Goal: Communication & Community: Share content

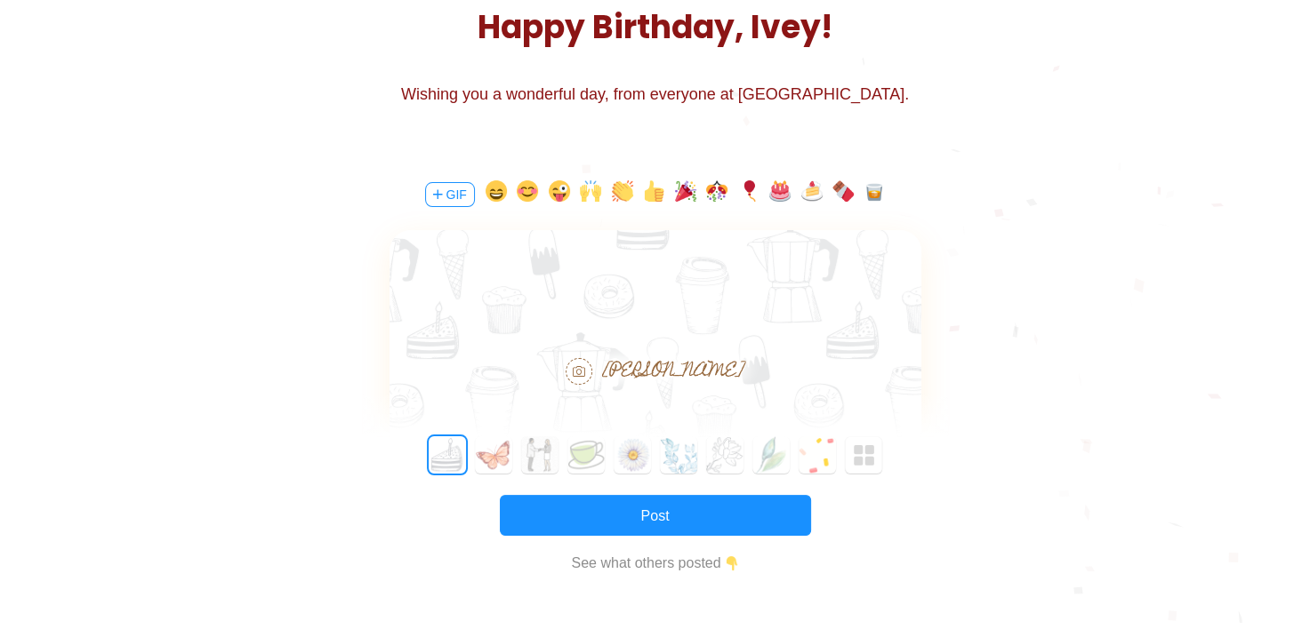
scroll to position [356, 0]
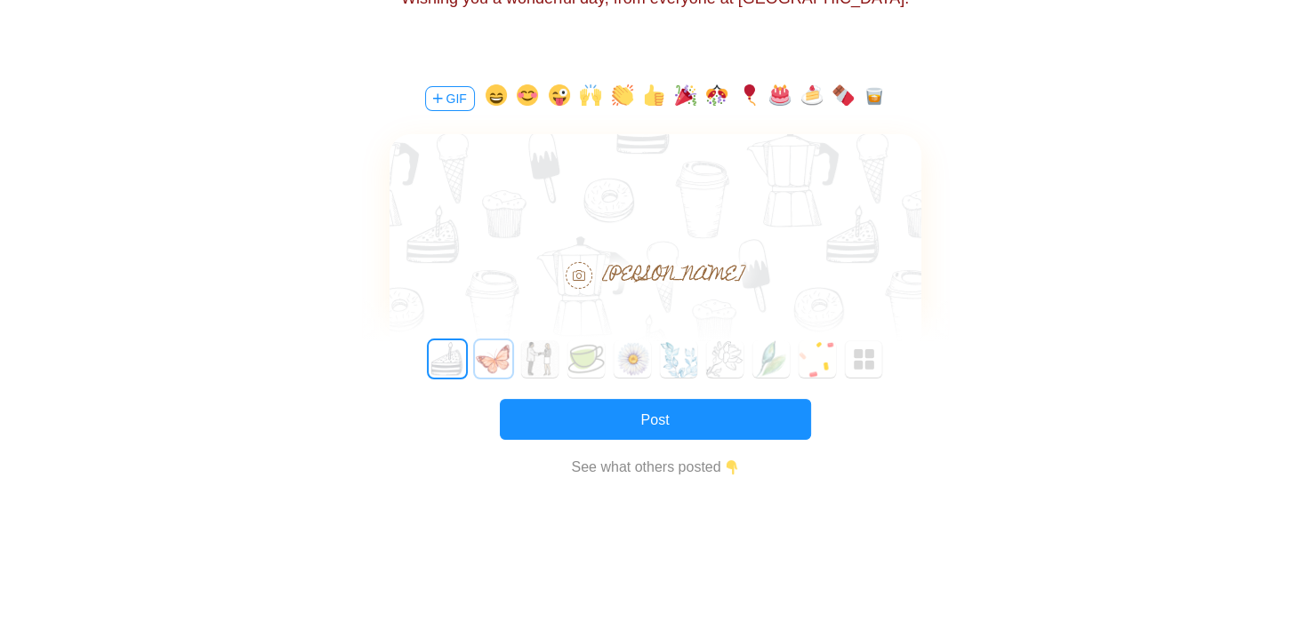
click at [493, 369] on button "1" at bounding box center [493, 359] width 37 height 37
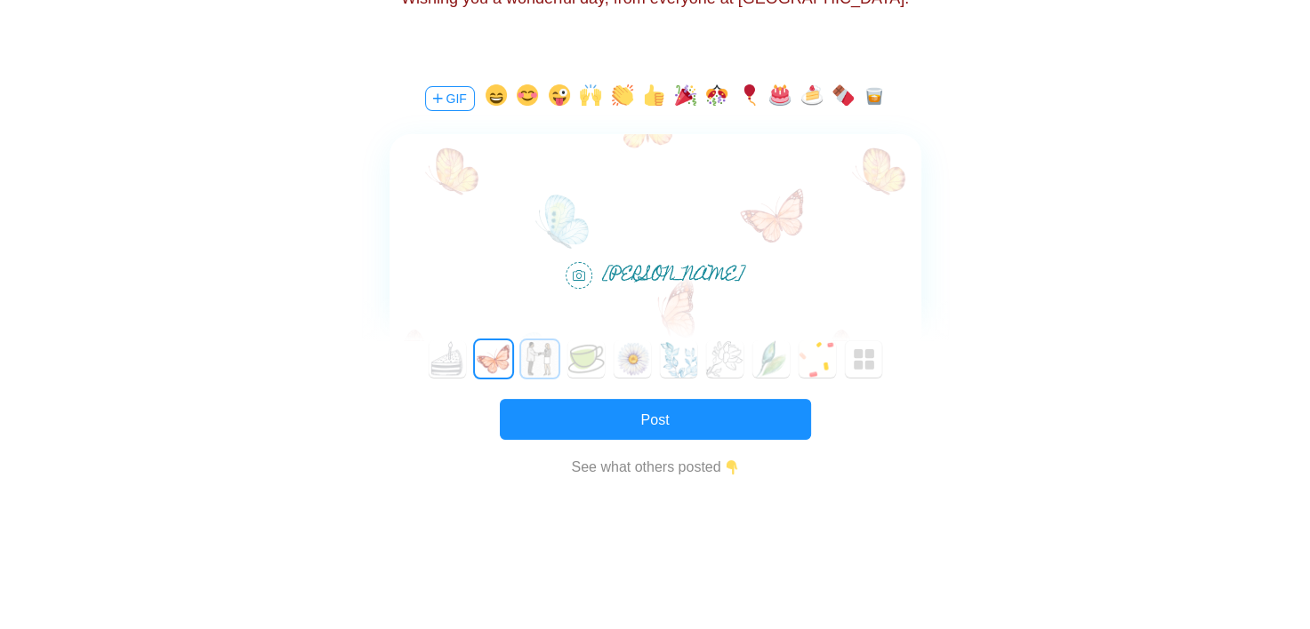
click at [537, 369] on button "2" at bounding box center [539, 359] width 37 height 37
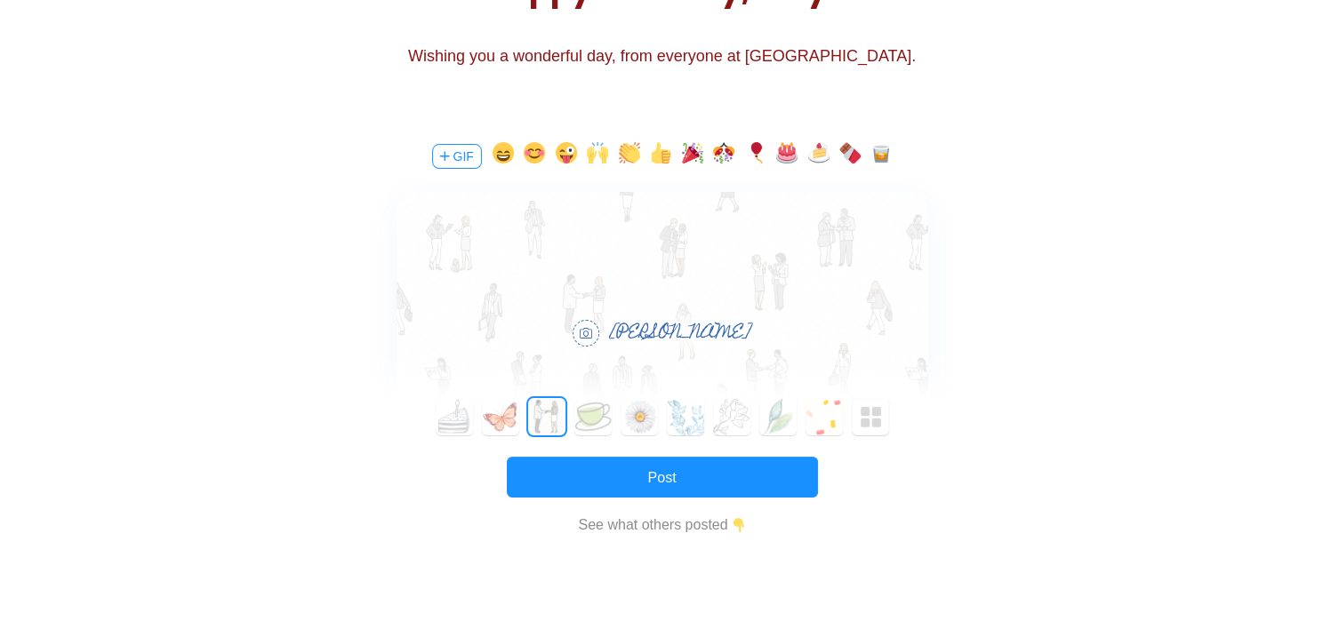
scroll to position [267, 0]
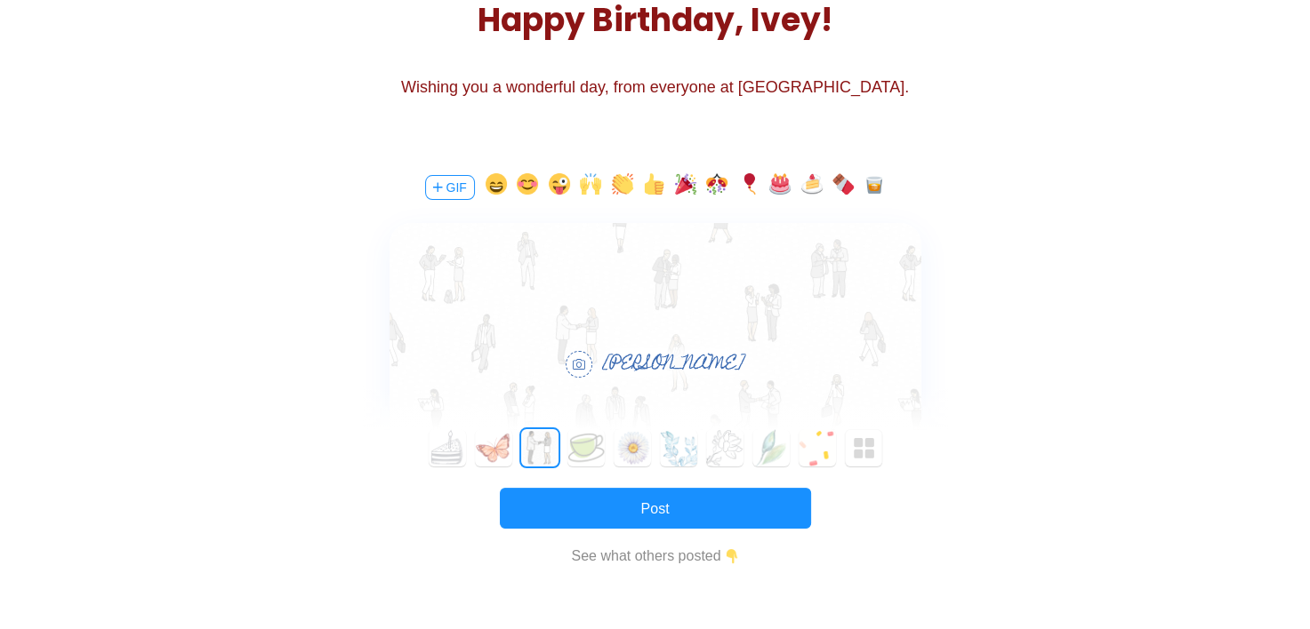
click at [448, 186] on button "GIF" at bounding box center [450, 187] width 50 height 25
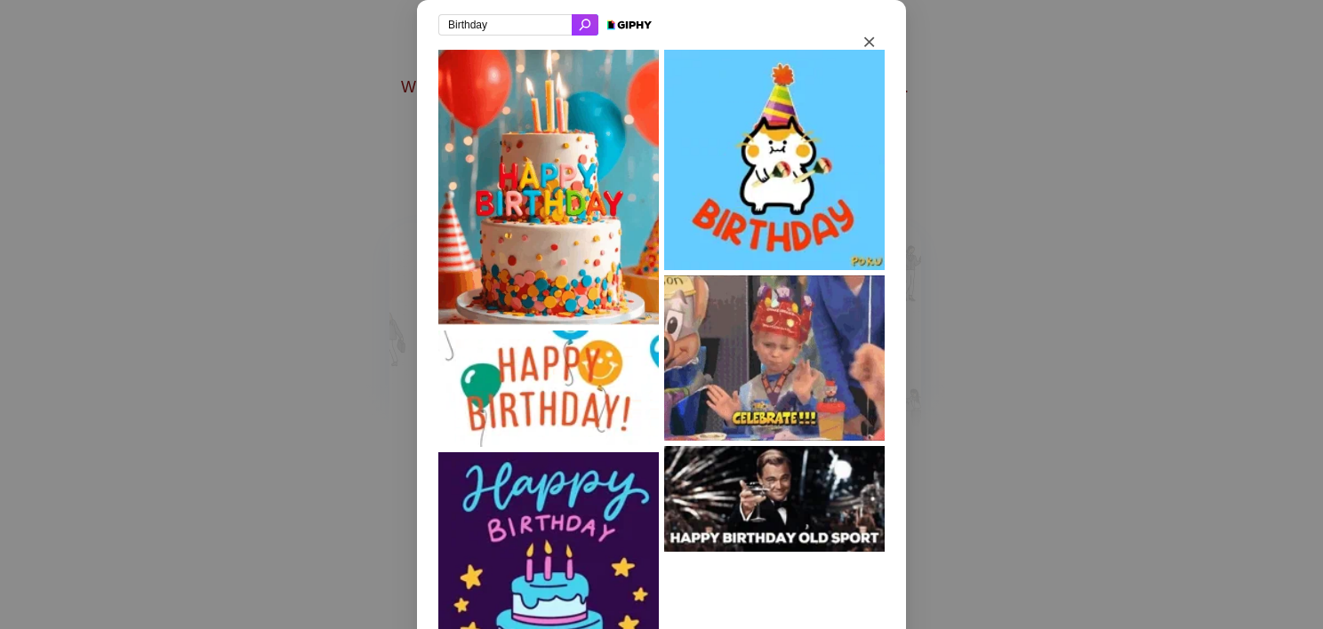
click at [501, 23] on input "Birthday" at bounding box center [504, 24] width 133 height 21
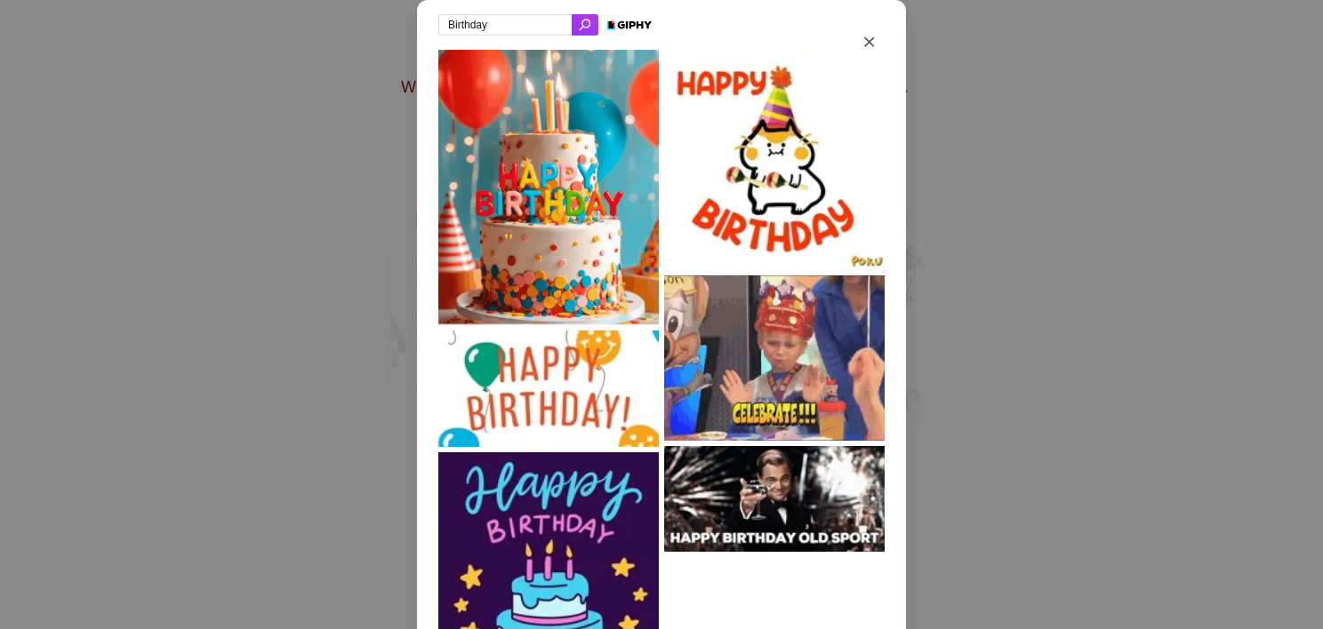
click at [501, 23] on input "Birthday" at bounding box center [504, 24] width 133 height 21
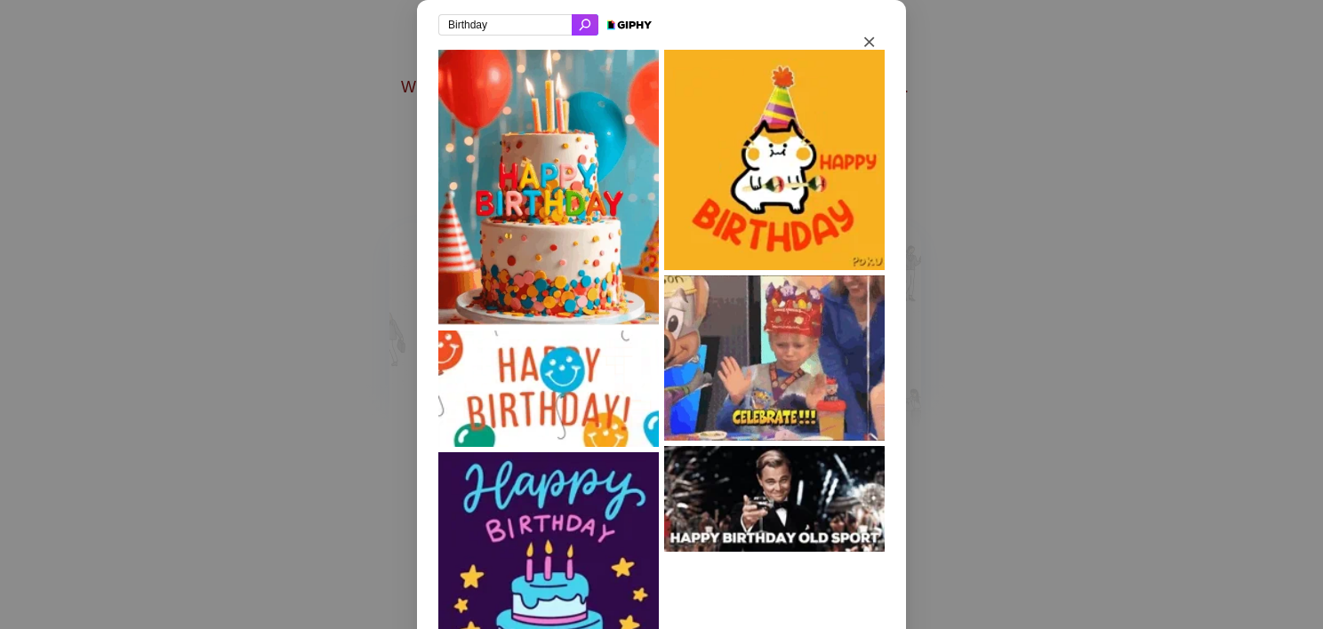
click at [501, 23] on input "Birthday" at bounding box center [504, 24] width 133 height 21
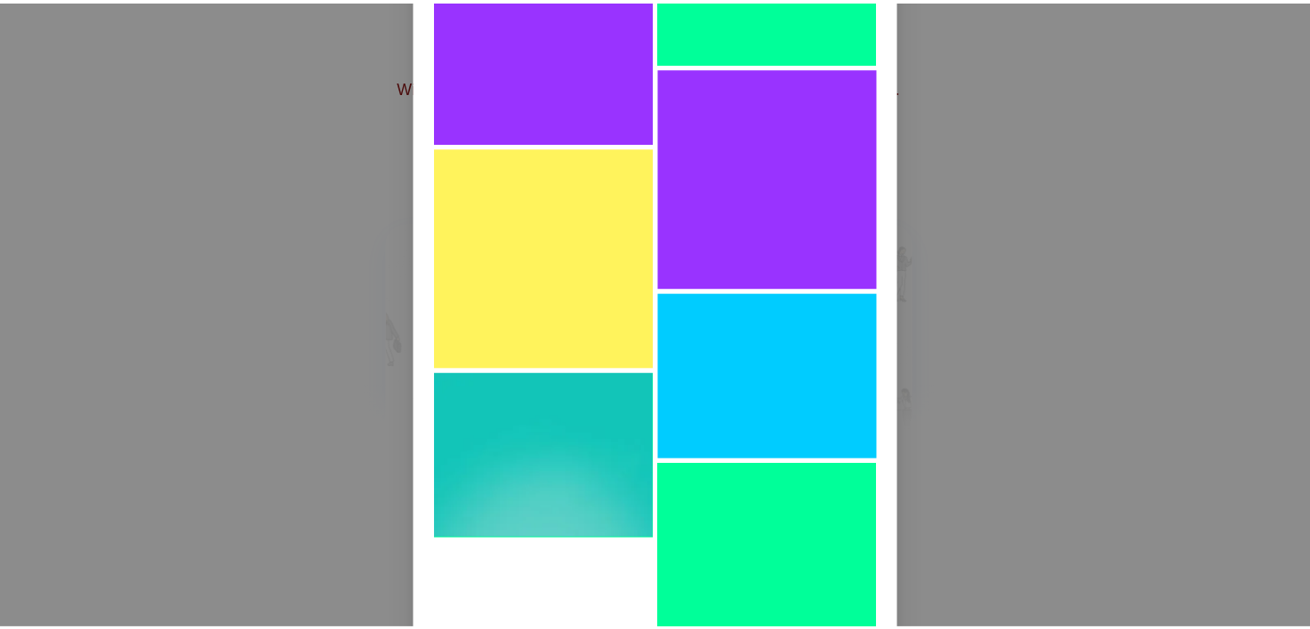
scroll to position [7612, 0]
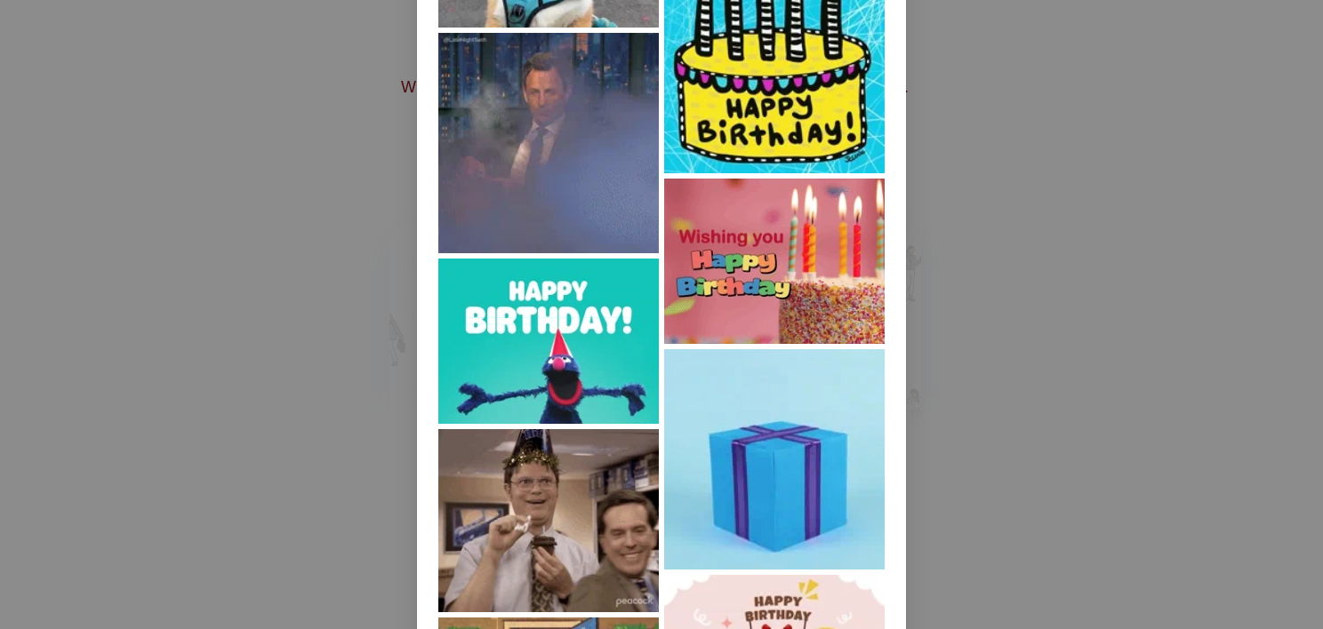
type input "happy Birthday"
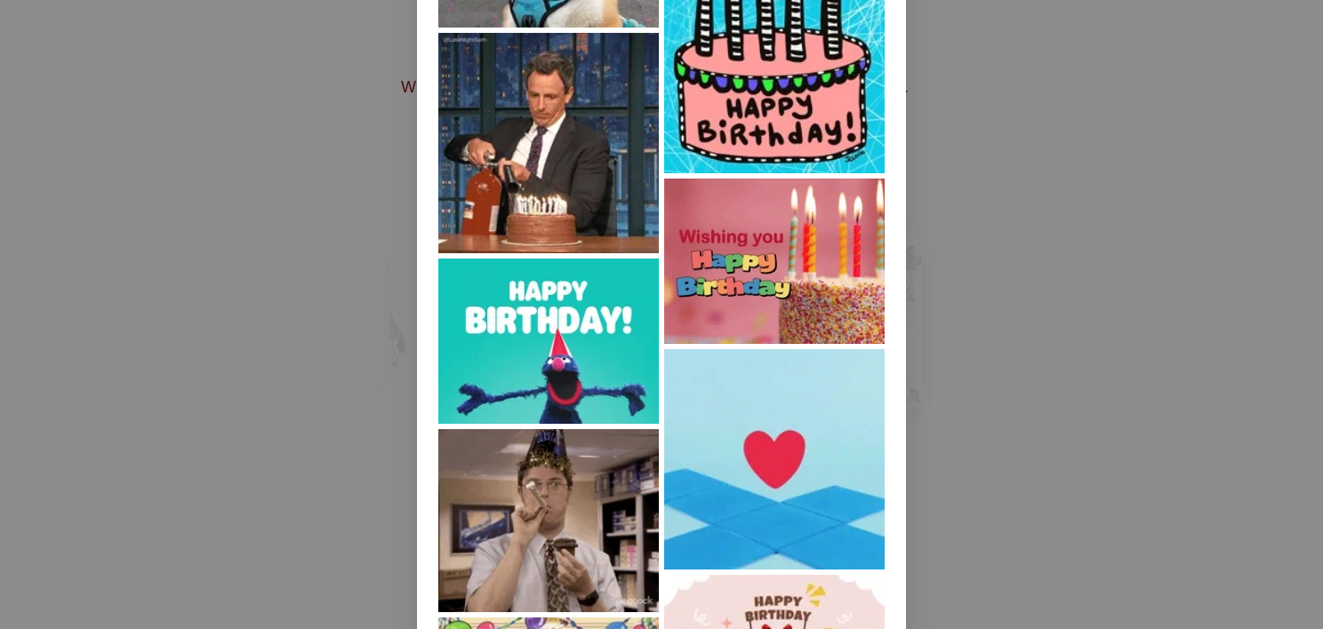
click at [774, 294] on img at bounding box center [774, 261] width 220 height 165
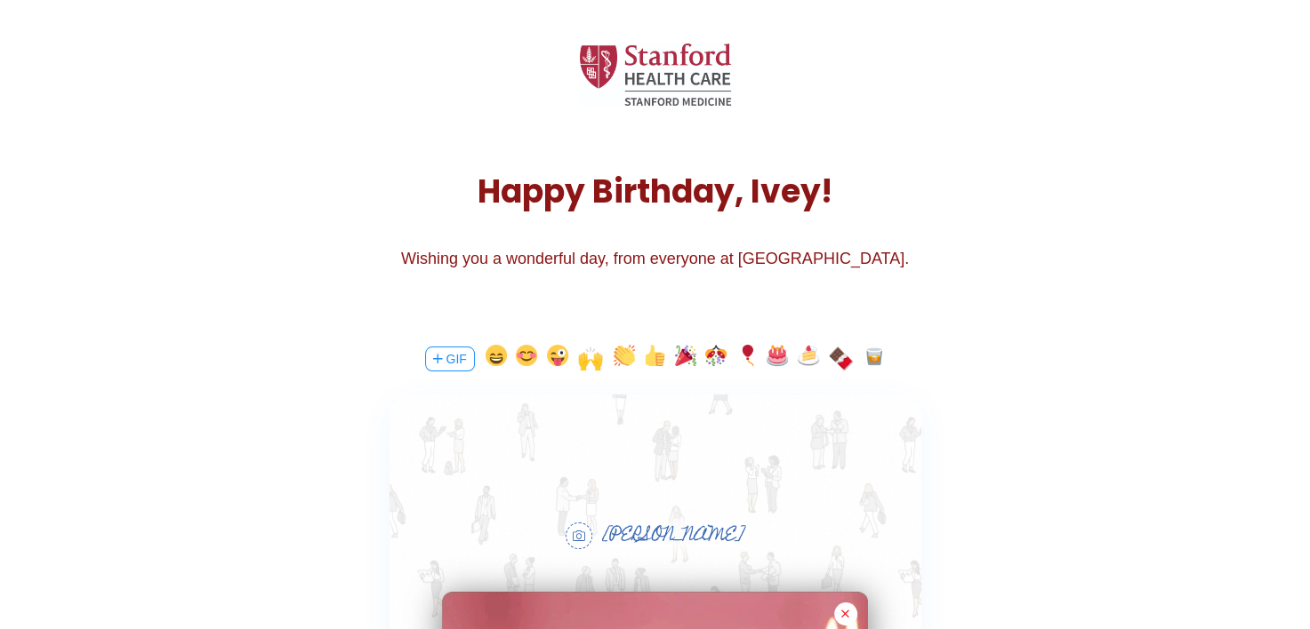
scroll to position [89, 0]
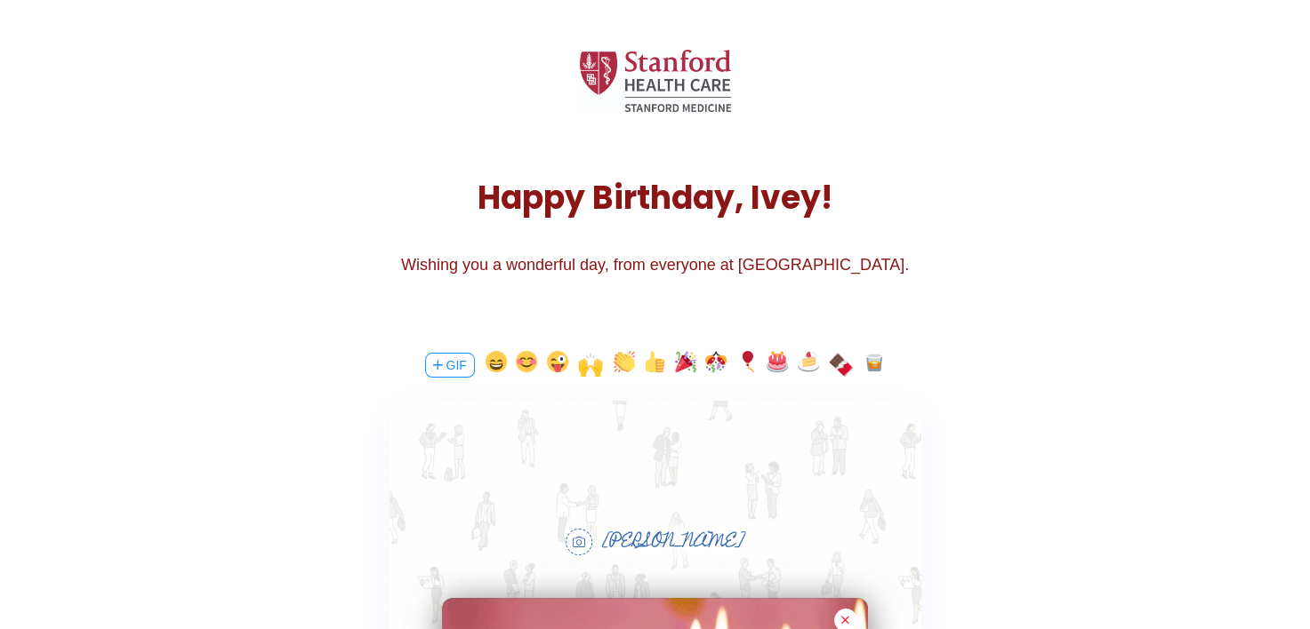
click at [1166, 240] on div "H a p p y B i r t h d a y , I v e y ! Wishing you a wonderful day, from everyon…" at bounding box center [655, 153] width 1310 height 352
click at [629, 284] on div "H a p p y B i r t h d a y , I v e y ! Wishing you a wonderful day, from everyon…" at bounding box center [655, 153] width 1310 height 352
click at [601, 274] on div "Wishing you a wonderful day, from everyone at [GEOGRAPHIC_DATA]." at bounding box center [655, 264] width 533 height 21
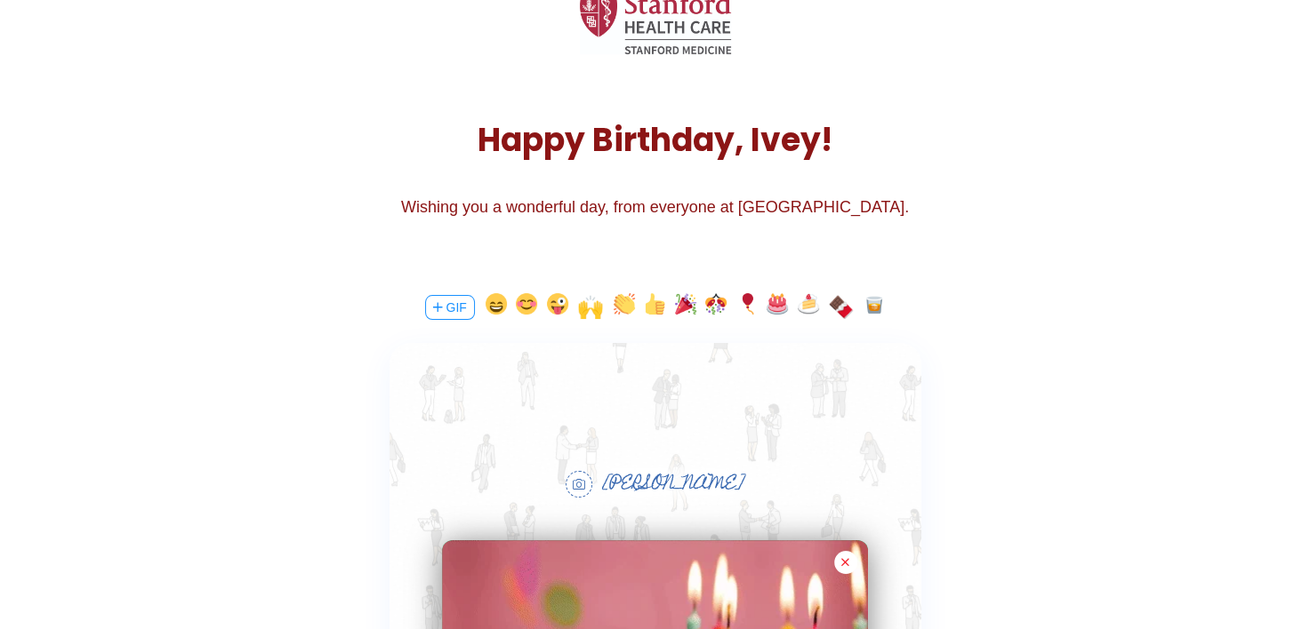
scroll to position [267, 0]
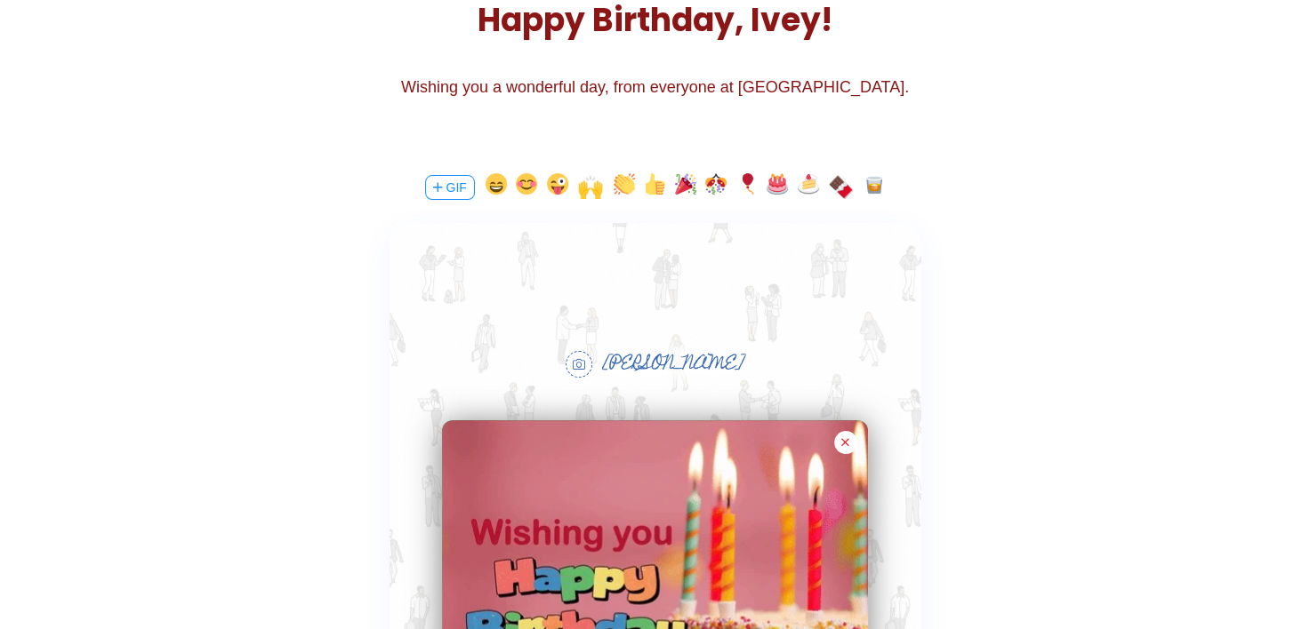
click at [629, 292] on div at bounding box center [655, 274] width 532 height 103
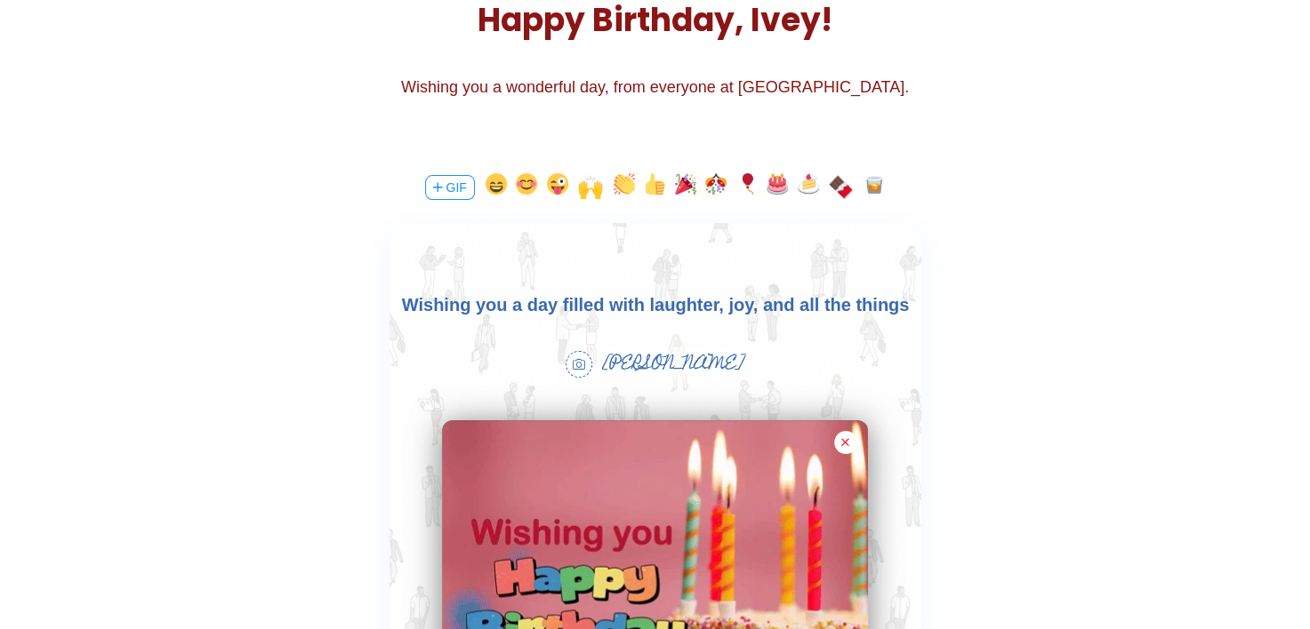
scroll to position [0, 0]
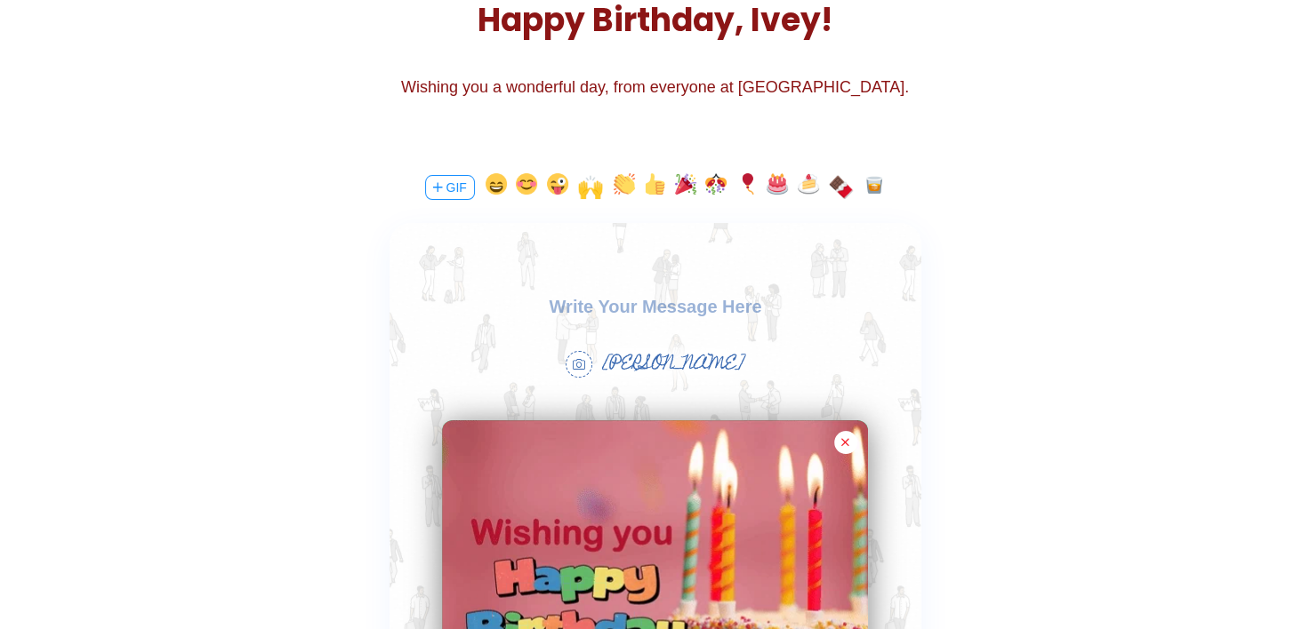
click at [659, 317] on body at bounding box center [655, 306] width 532 height 28
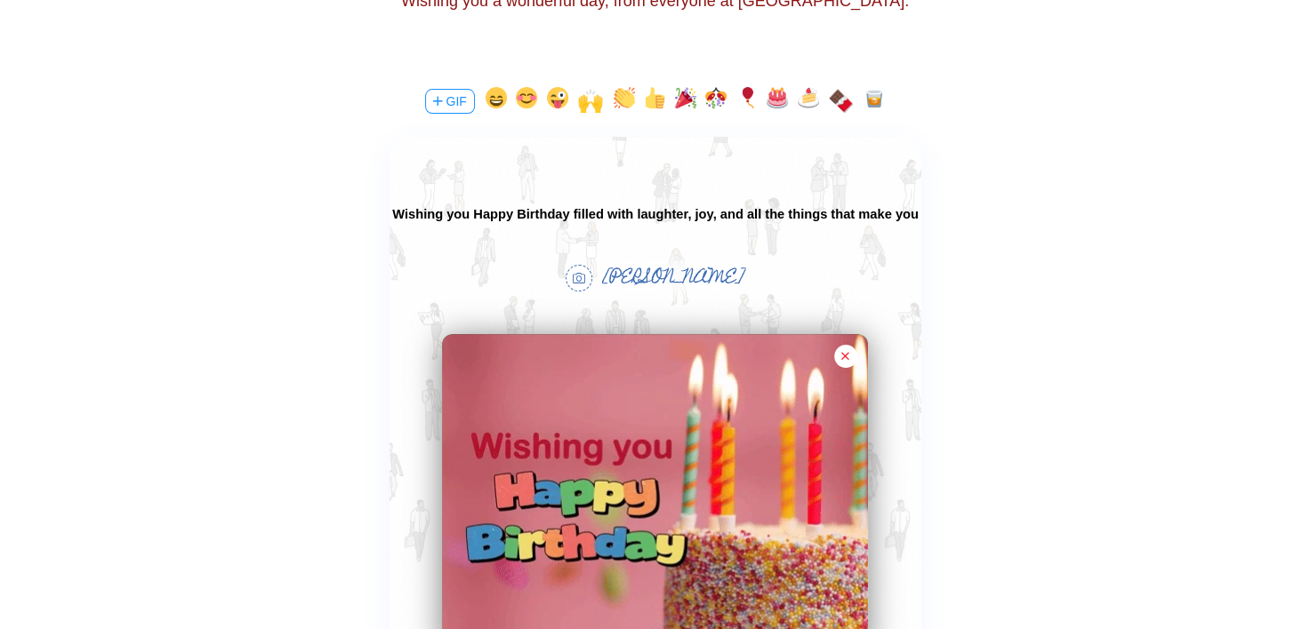
scroll to position [21, 0]
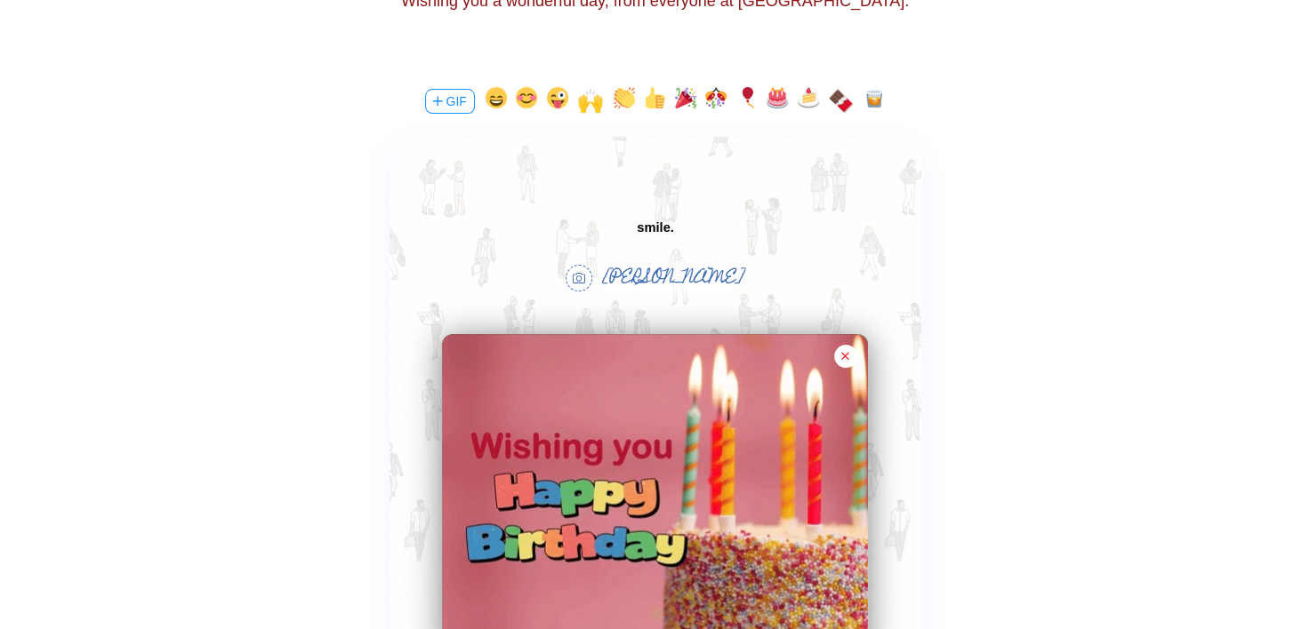
click at [527, 228] on span "Wishing you Happy Birthday filled with laughter, joy, and all the things that m…" at bounding box center [654, 242] width 526 height 100
click at [529, 228] on span "Wishing you Happy Birthday filled with laughter, joy, and all the things that m…" at bounding box center [654, 242] width 526 height 100
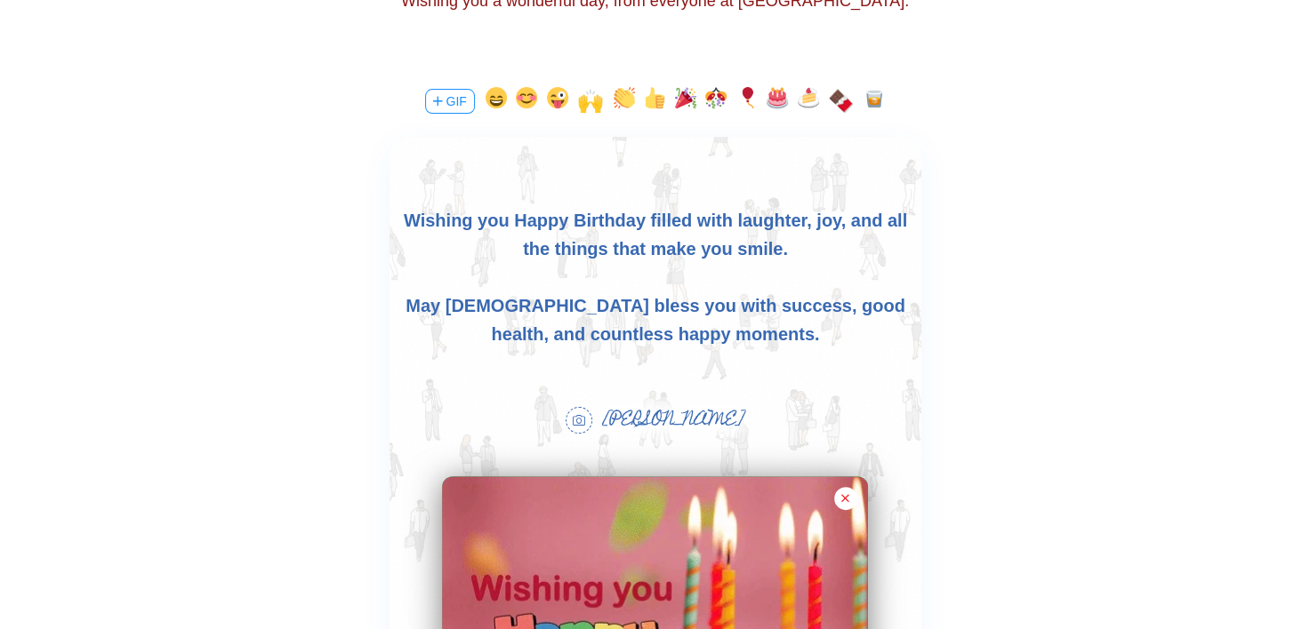
scroll to position [0, 0]
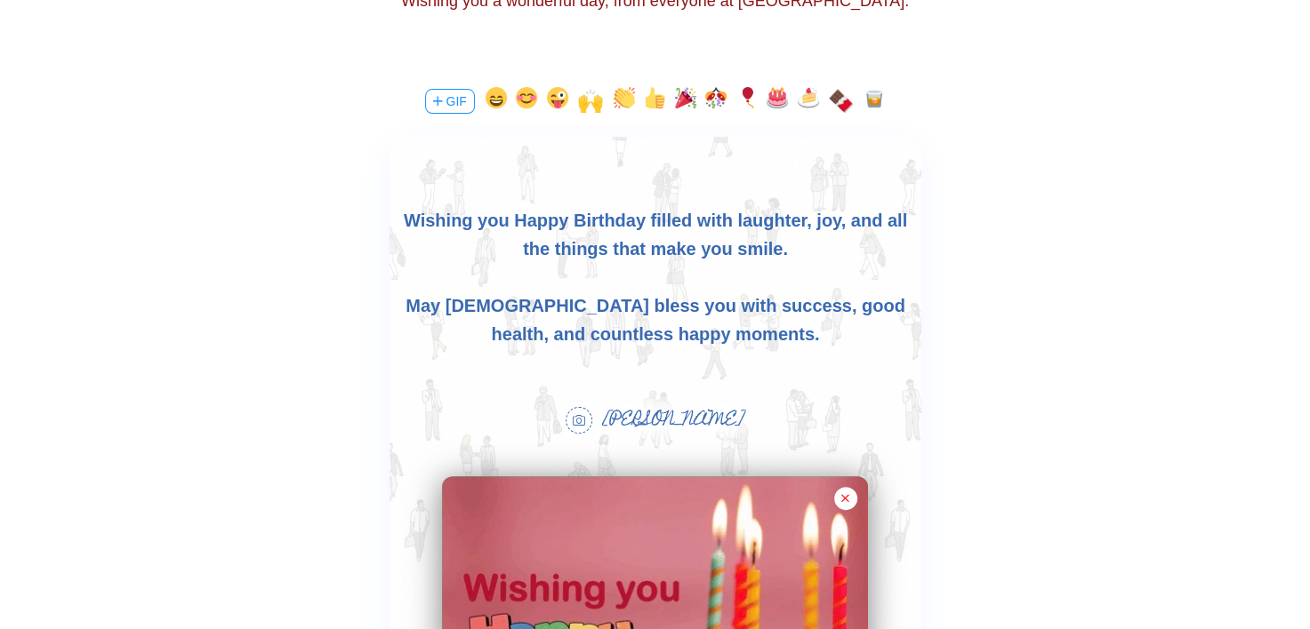
click at [776, 251] on div "Wishing you Happy Birthday filled with laughter, joy, and all the things that m…" at bounding box center [655, 234] width 532 height 57
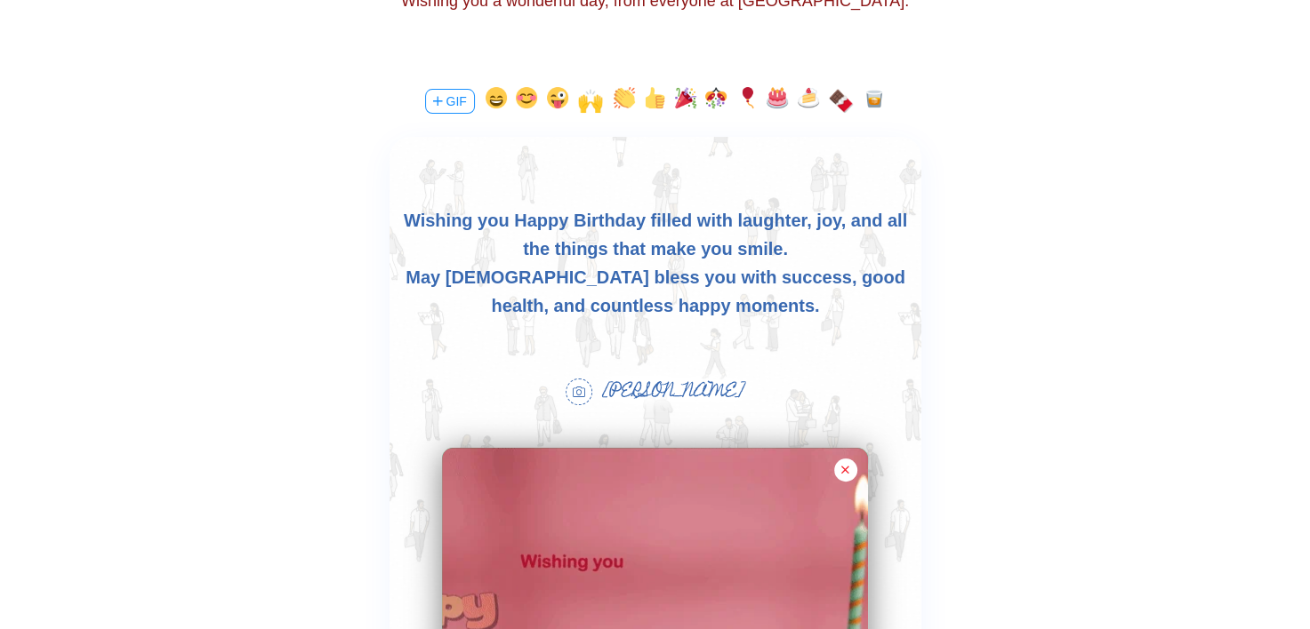
click at [783, 317] on div "May [DEMOGRAPHIC_DATA] bless you with success, good health, and countless happy…" at bounding box center [655, 291] width 532 height 57
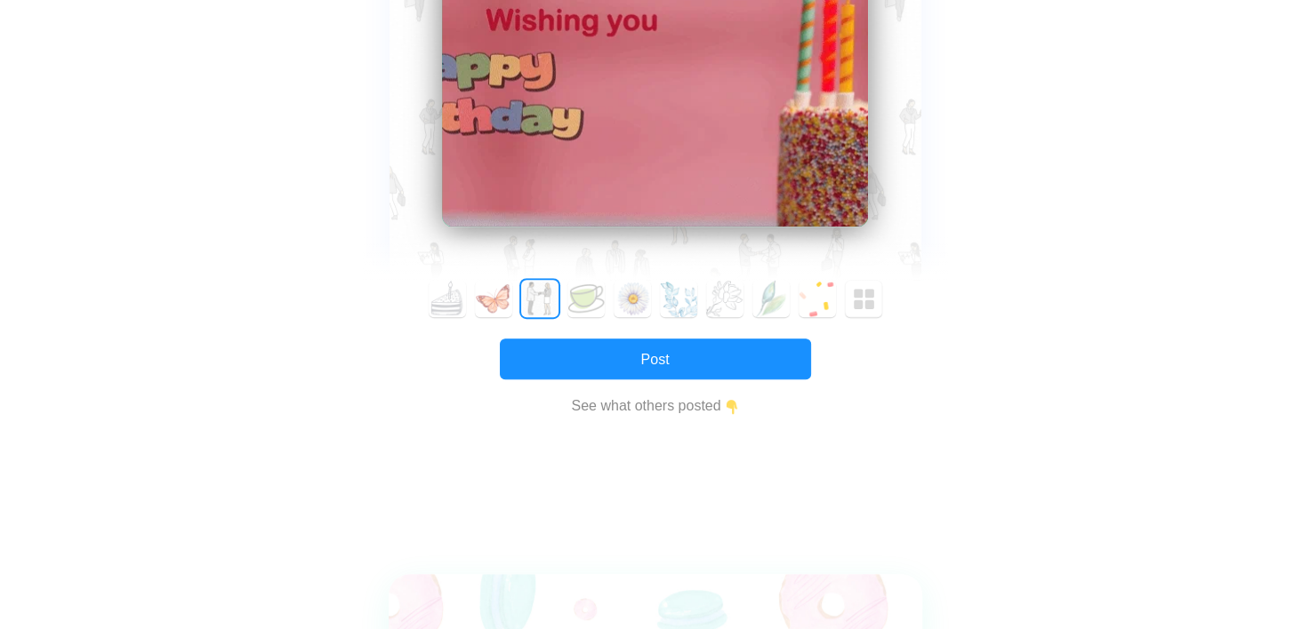
scroll to position [975, 0]
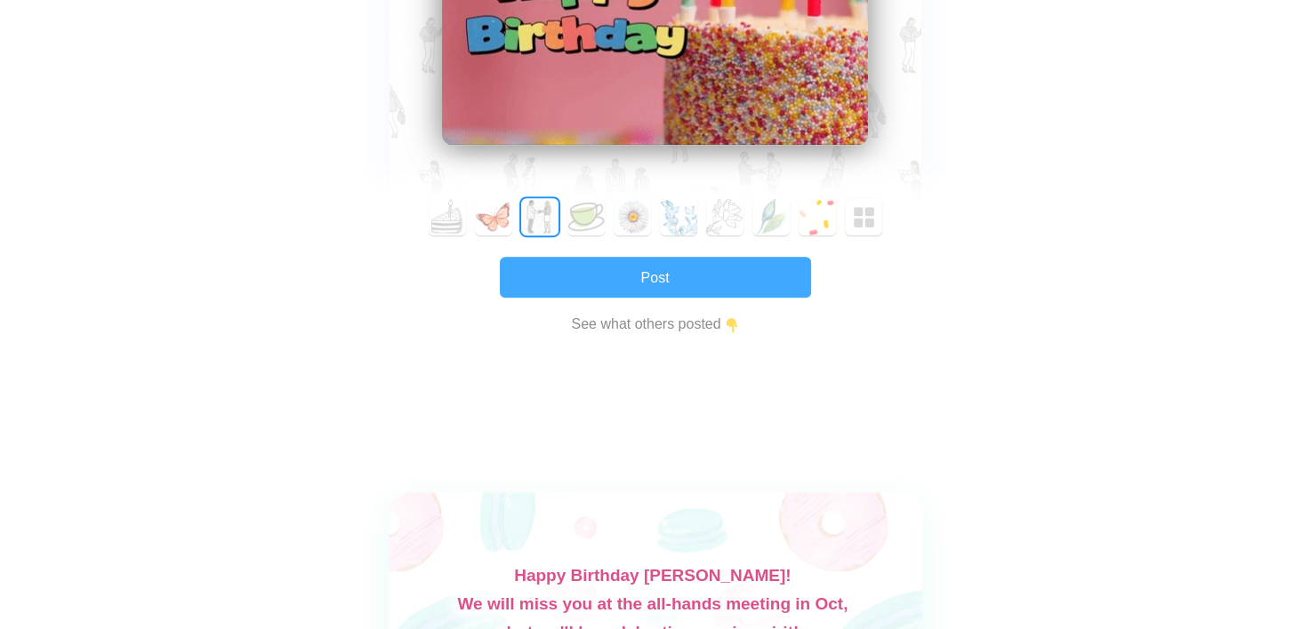
click at [706, 289] on button "Post" at bounding box center [655, 277] width 311 height 41
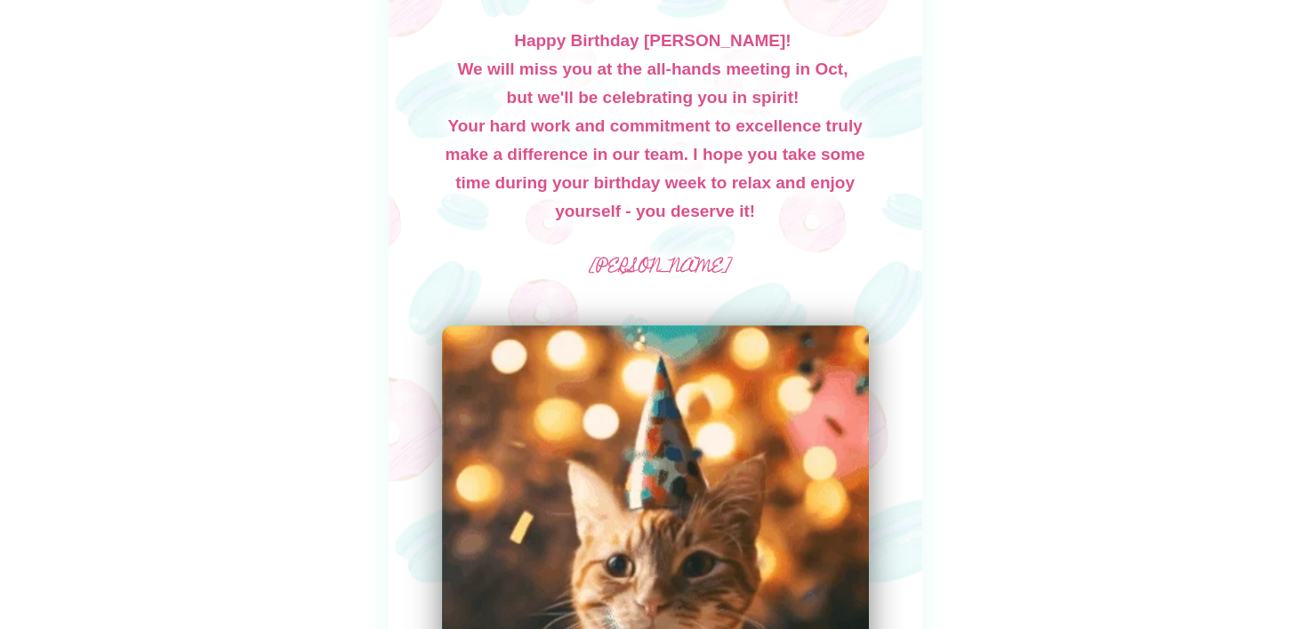
scroll to position [1600, 0]
